Goal: Check status: Check status

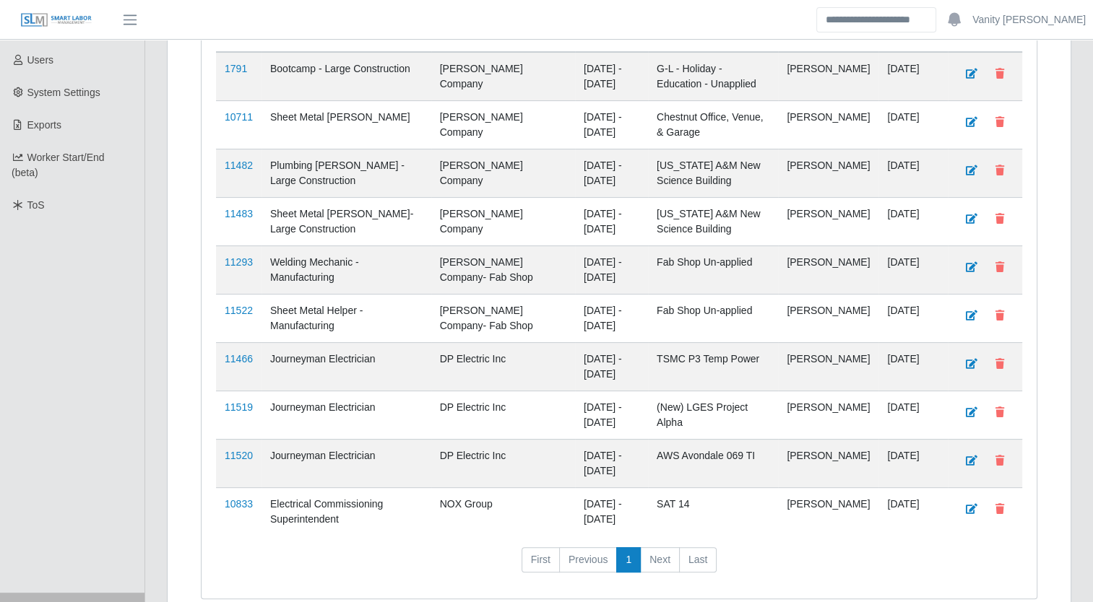
scroll to position [361, 0]
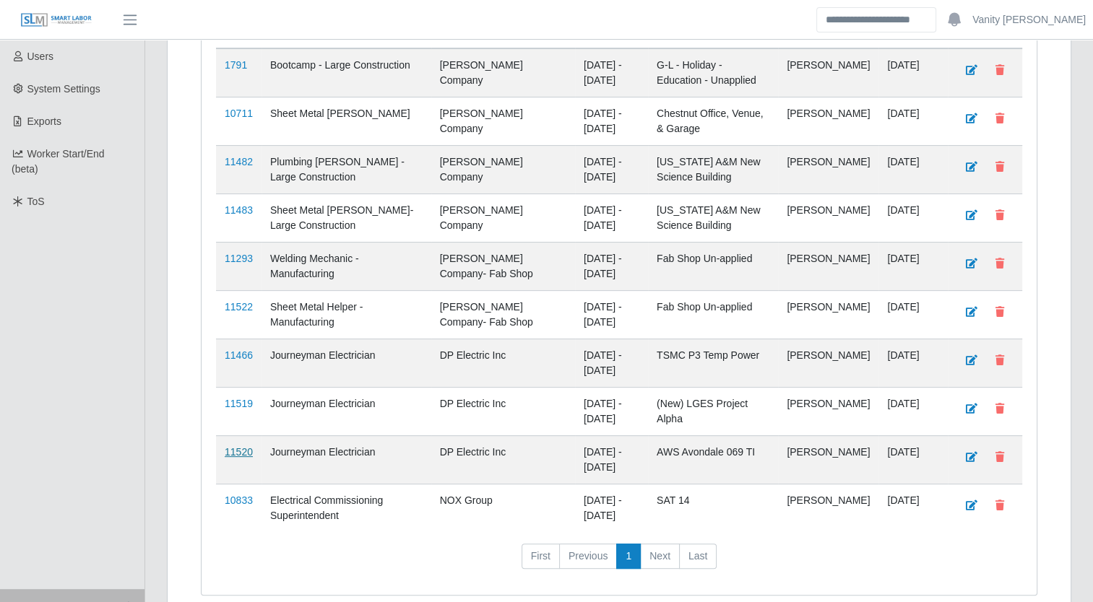
click at [242, 446] on link "11520" at bounding box center [239, 452] width 28 height 12
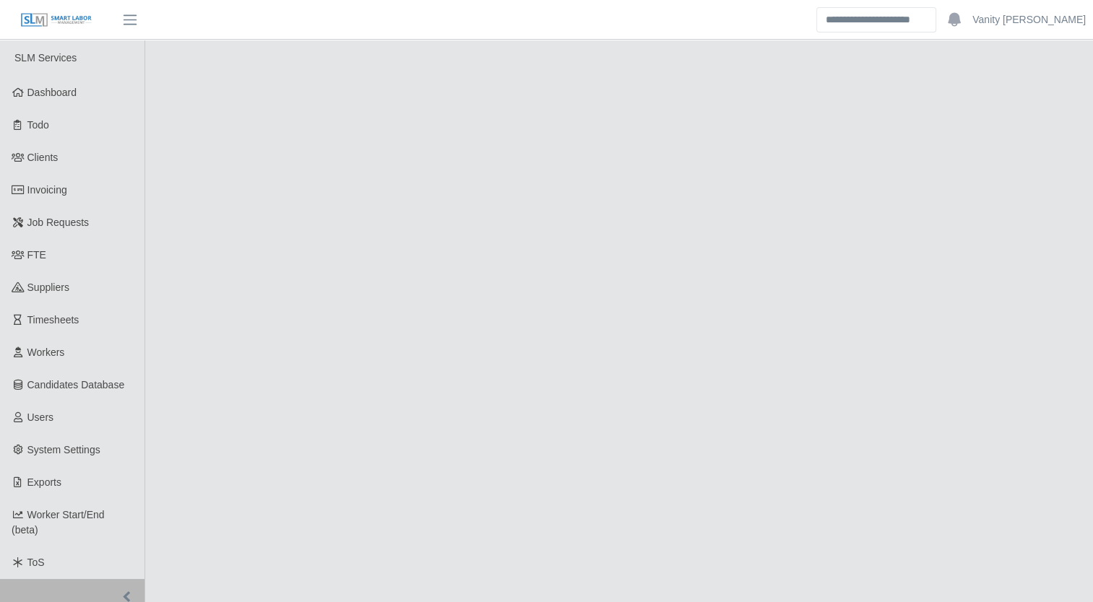
select select "****"
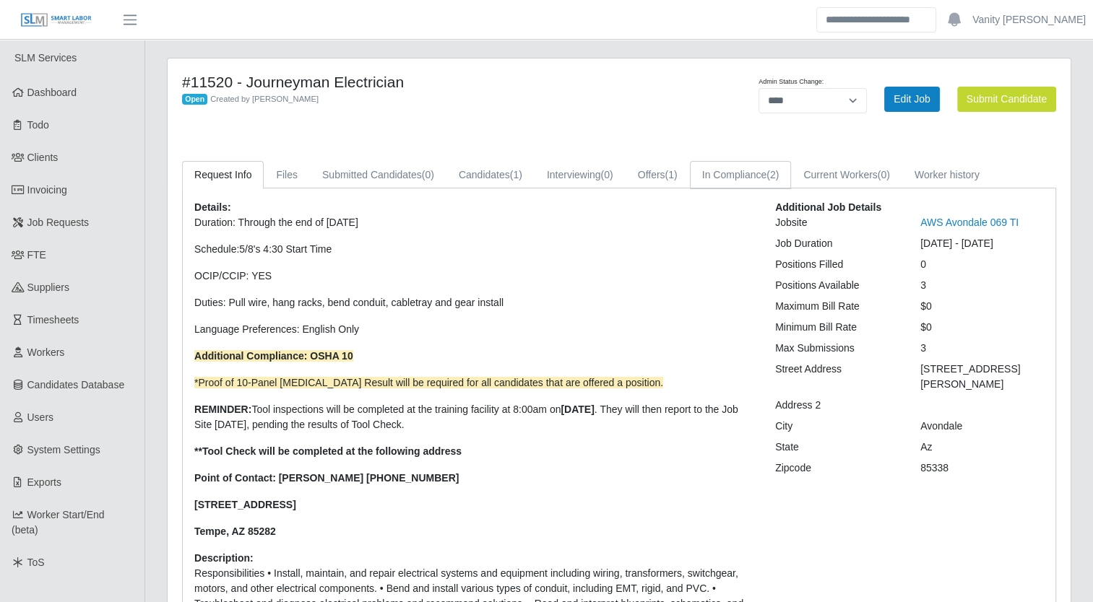
click at [737, 176] on link "In Compliance (2)" at bounding box center [741, 175] width 102 height 28
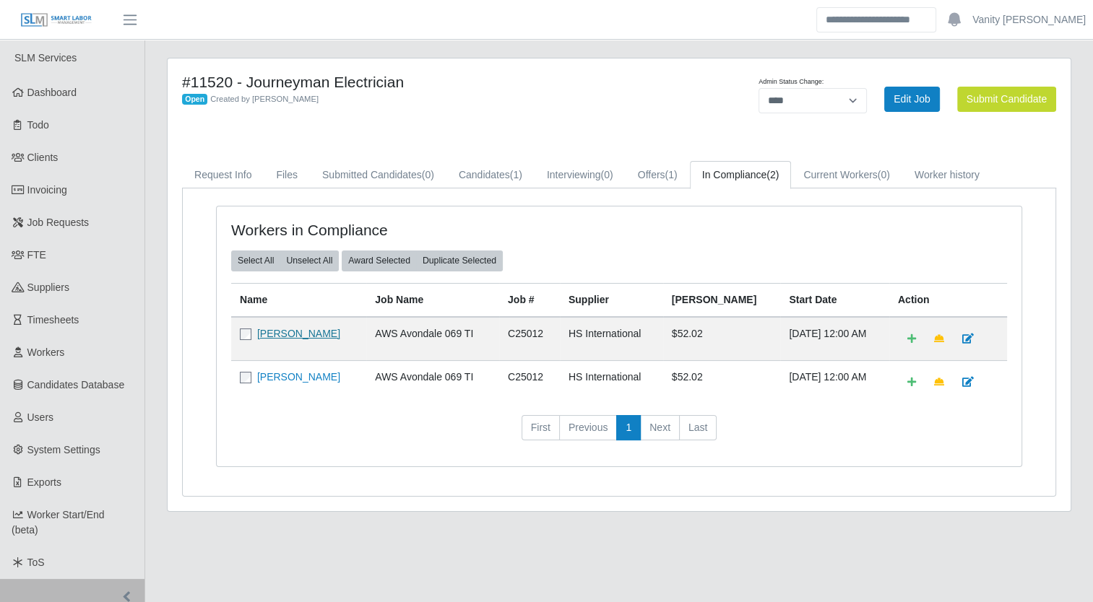
click at [273, 337] on link "Juan Gutierrez" at bounding box center [298, 334] width 83 height 12
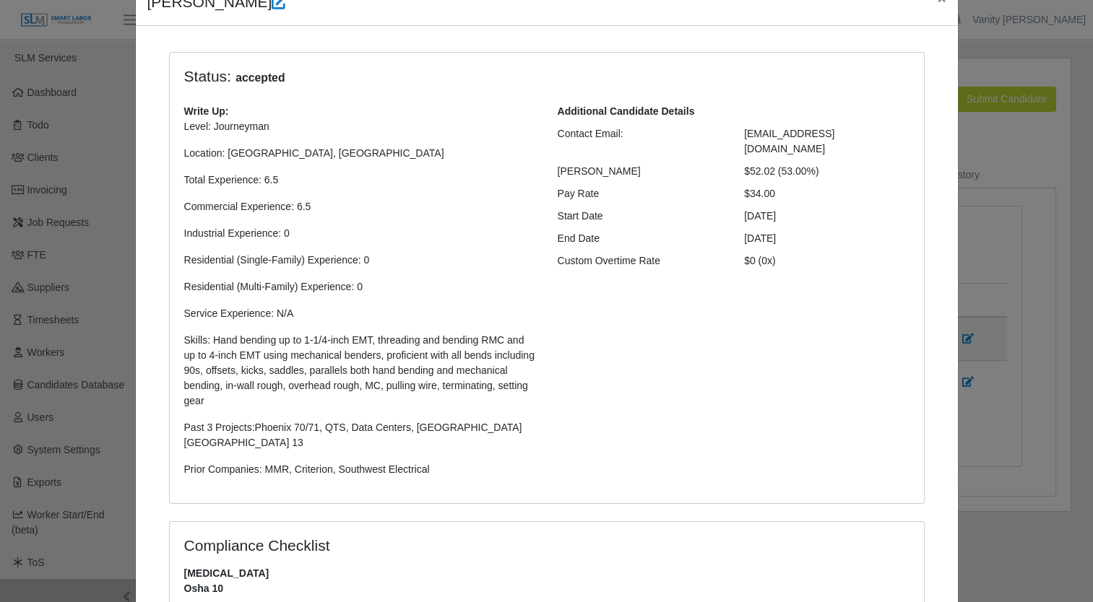
scroll to position [433, 0]
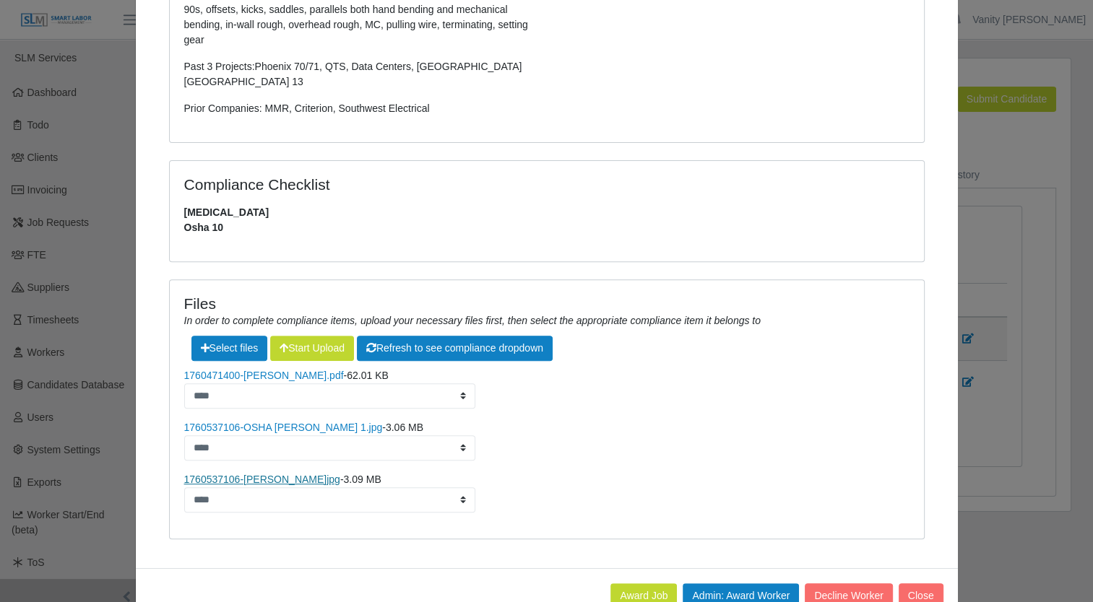
click at [263, 474] on link "1760537106-OSHA Juan G.jpg" at bounding box center [262, 480] width 156 height 12
click at [257, 422] on link "1760537106-OSHA Juan G 1.jpg" at bounding box center [283, 428] width 199 height 12
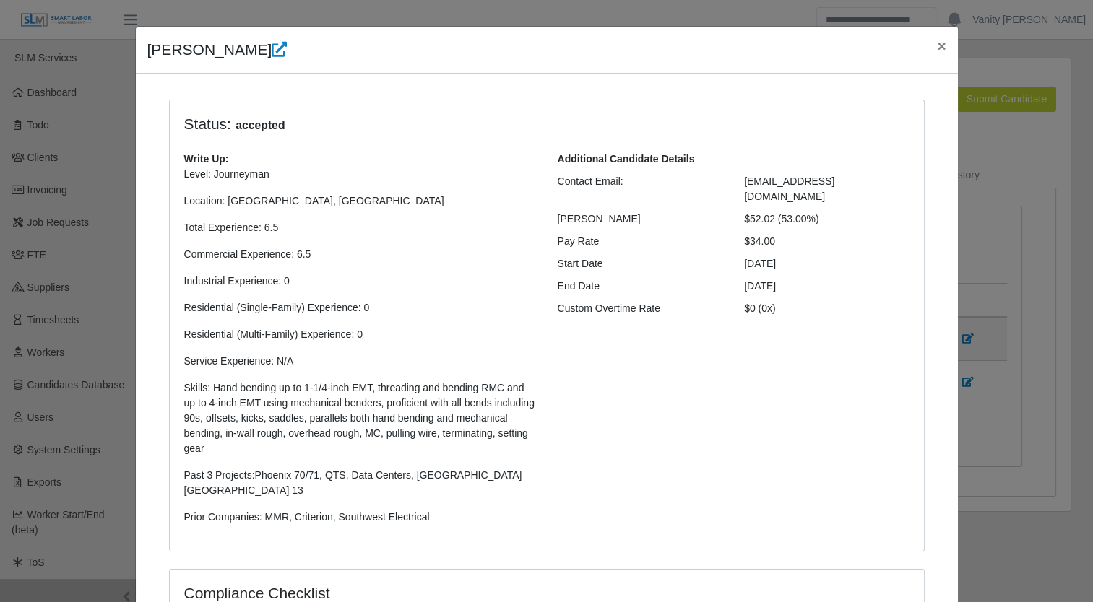
scroll to position [0, 0]
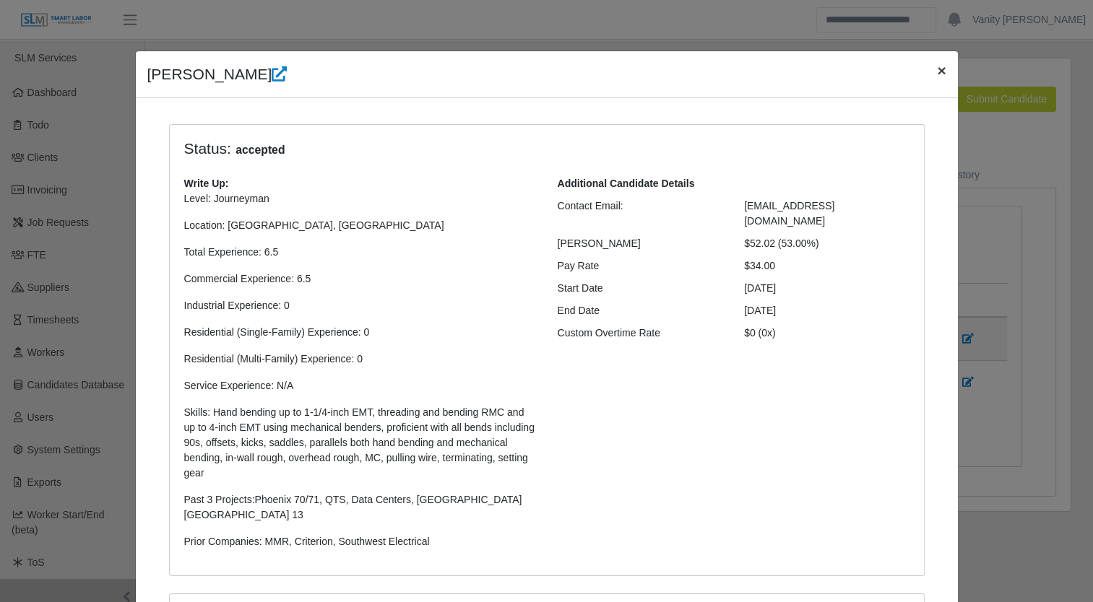
click at [937, 68] on span "×" at bounding box center [941, 70] width 9 height 17
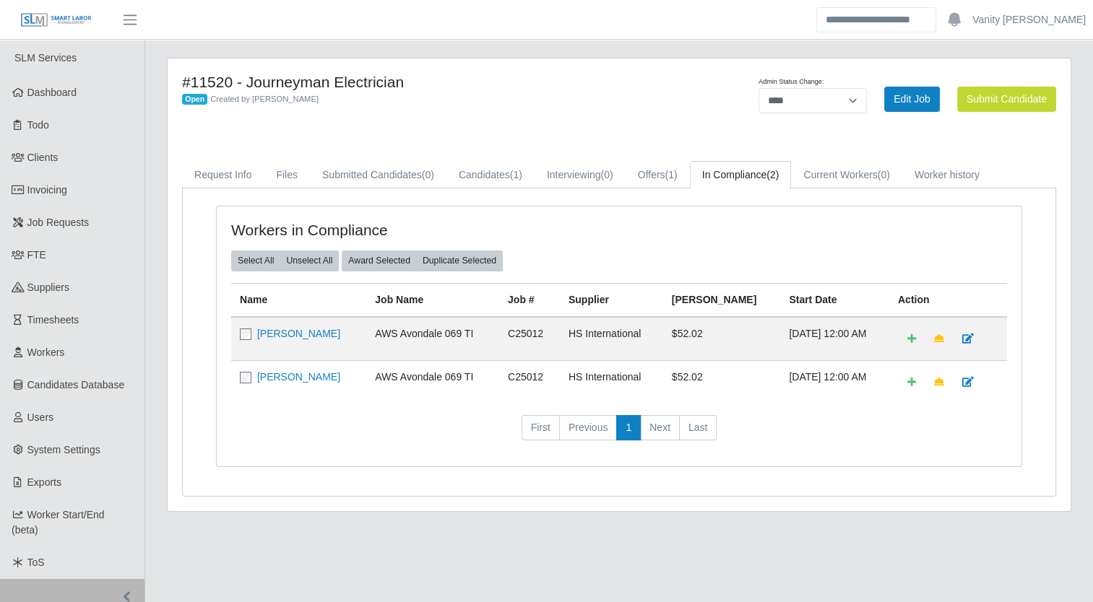
click at [293, 382] on td "Miguel Alejandro Corral" at bounding box center [298, 381] width 135 height 43
click at [294, 376] on link "Miguel Alejandro Corral" at bounding box center [298, 377] width 83 height 12
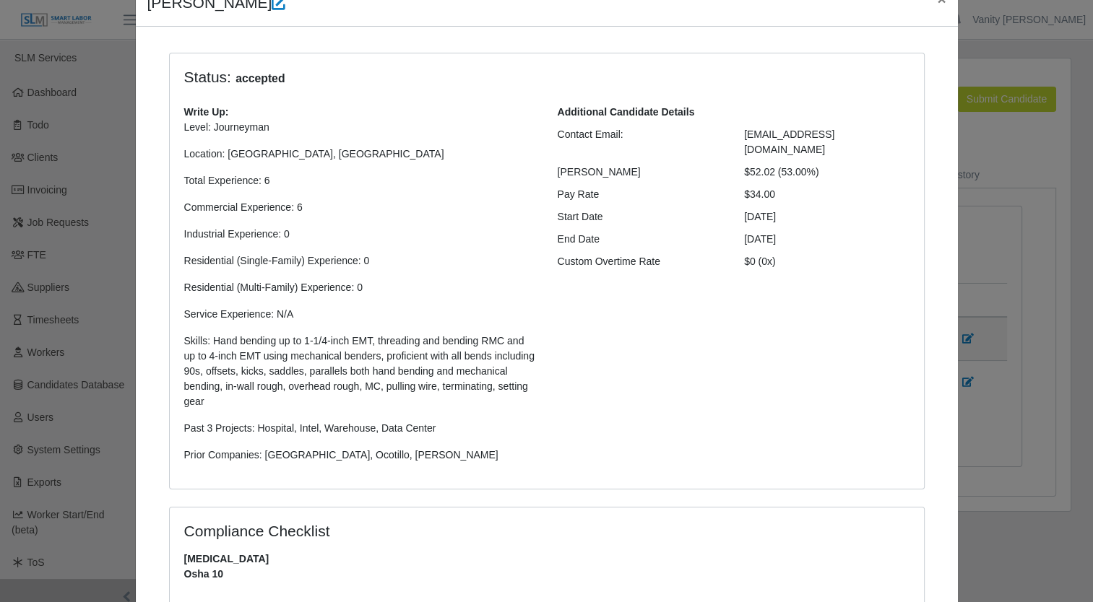
scroll to position [405, 0]
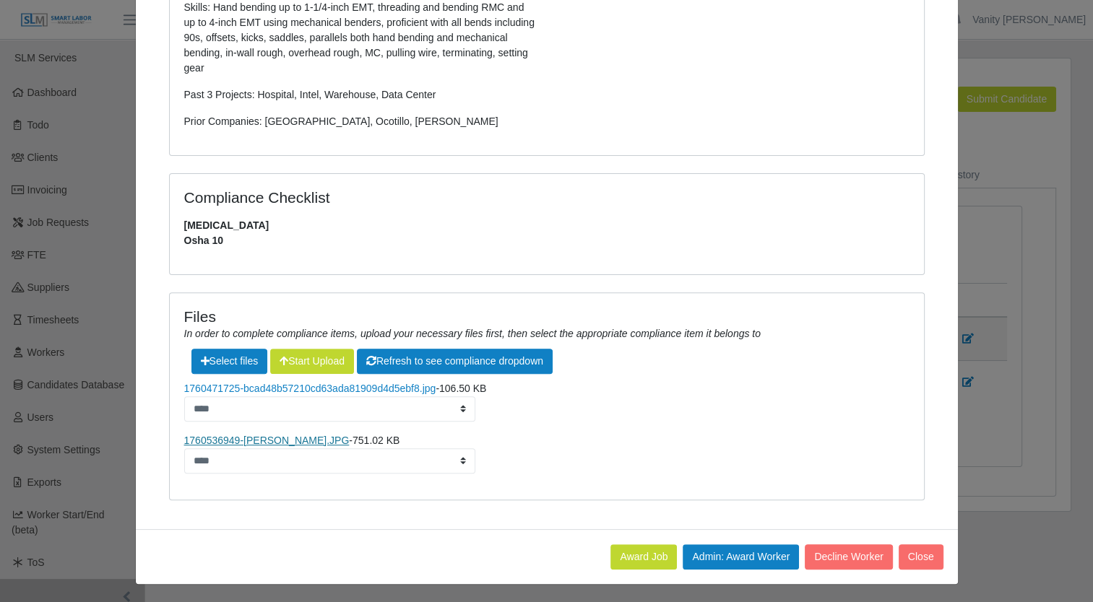
click at [281, 439] on link "1760536949-migeul Corral.JPG" at bounding box center [266, 441] width 165 height 12
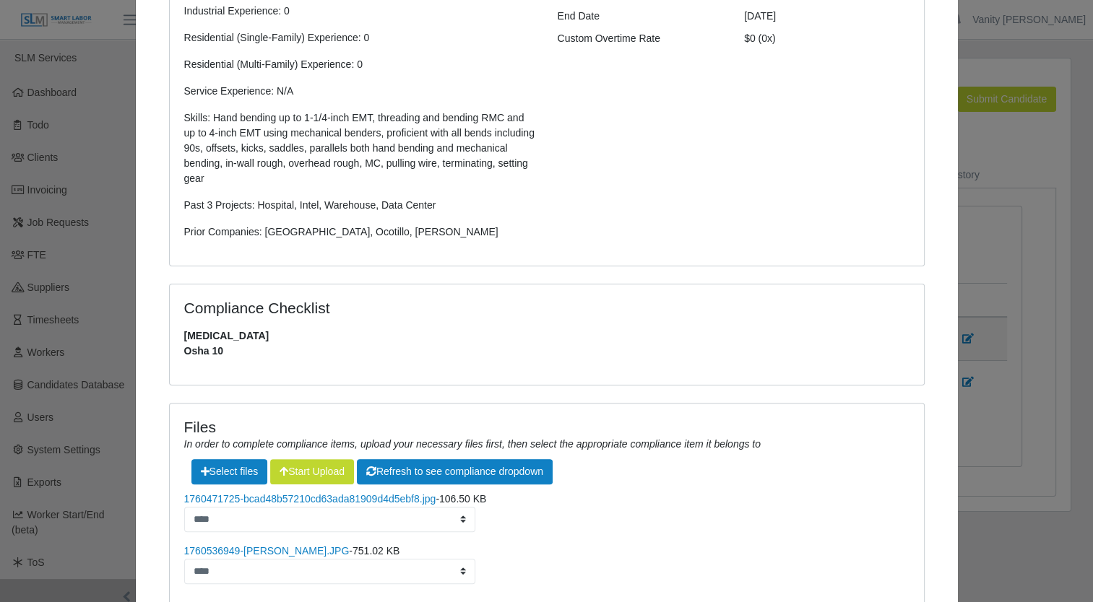
scroll to position [0, 0]
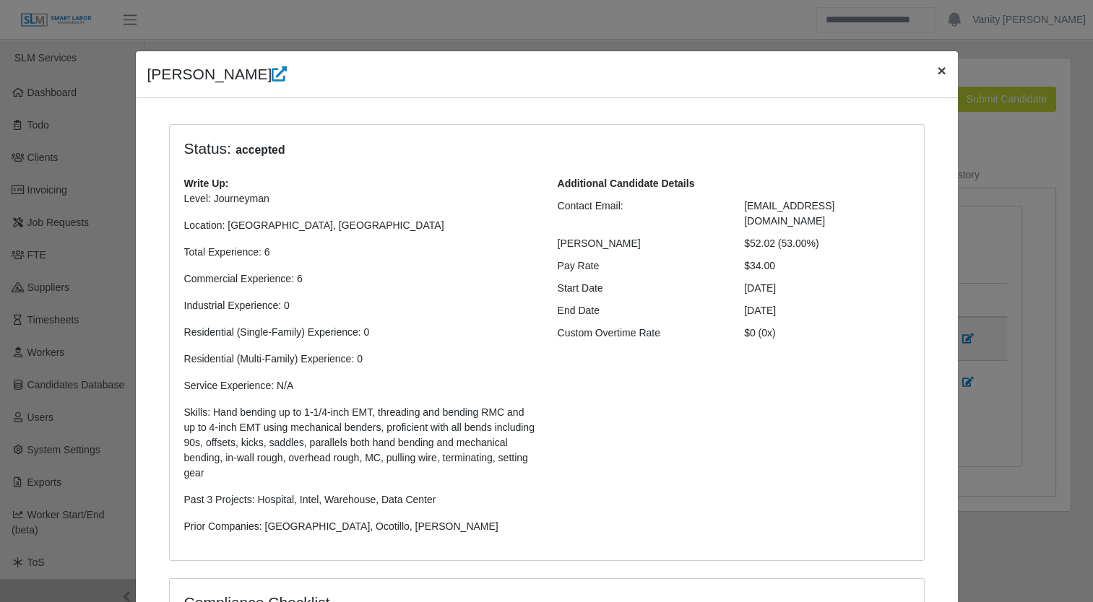
click at [937, 74] on span "×" at bounding box center [941, 70] width 9 height 17
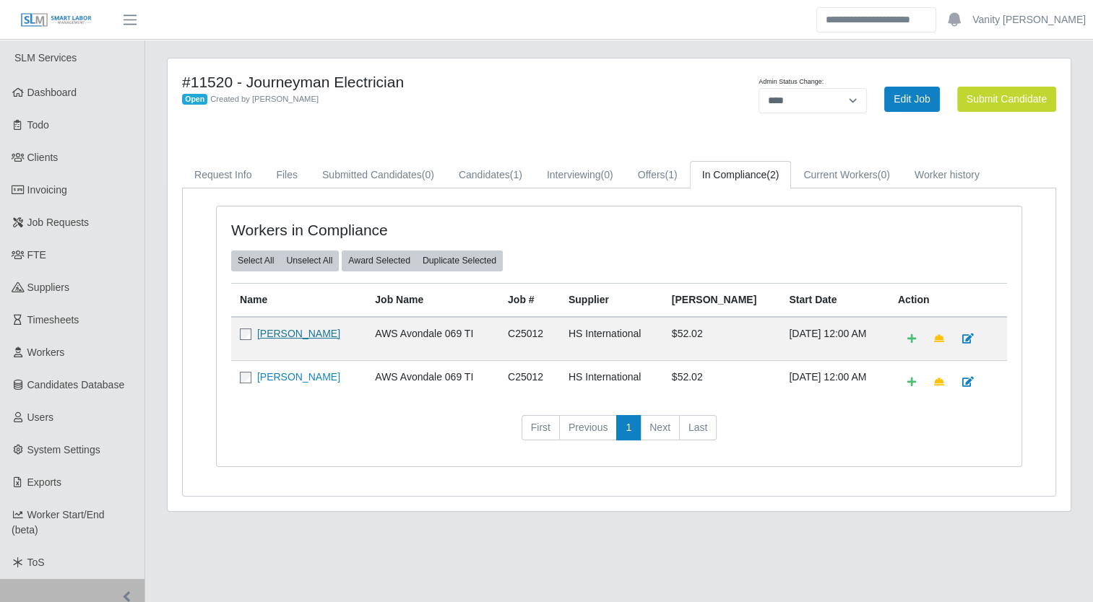
click at [283, 332] on link "Juan Gutierrez" at bounding box center [298, 334] width 83 height 12
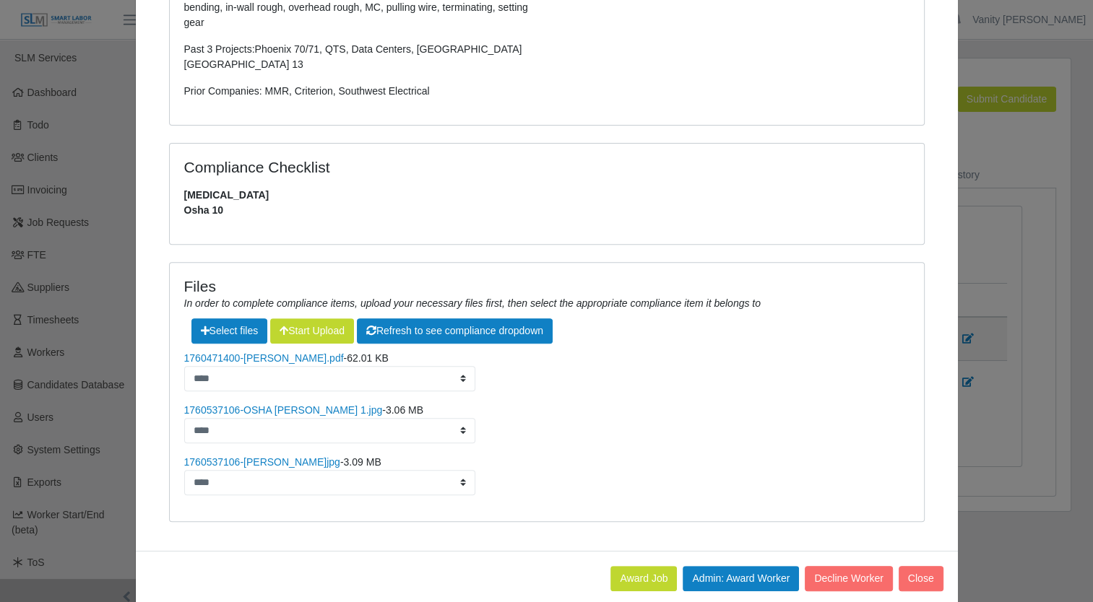
scroll to position [457, 0]
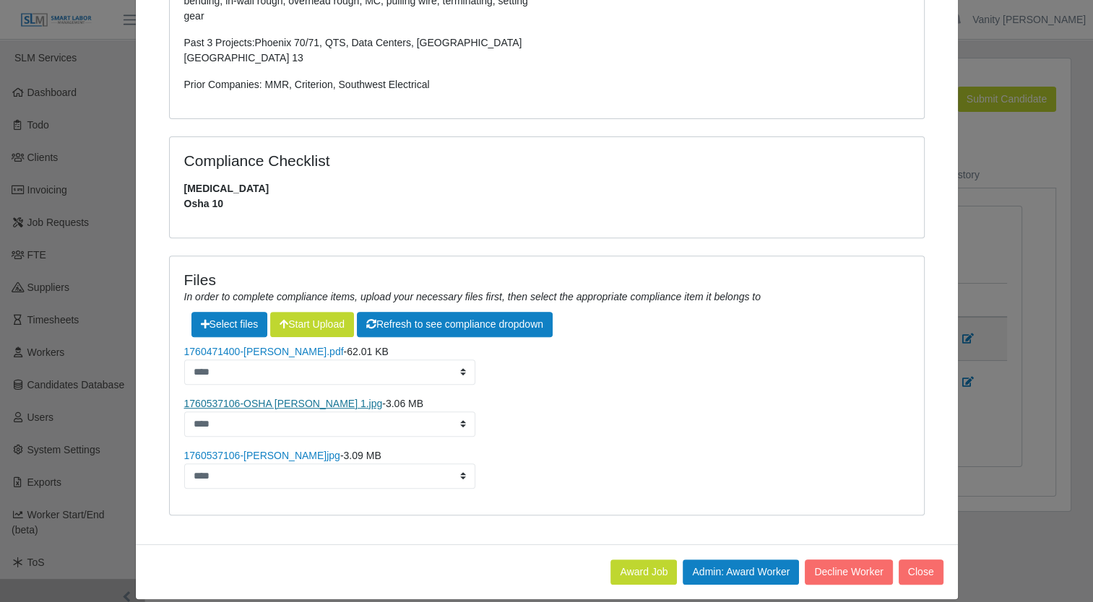
click at [277, 398] on link "1760537106-OSHA Juan G 1.jpg" at bounding box center [283, 404] width 199 height 12
